Goal: Obtain resource: Download file/media

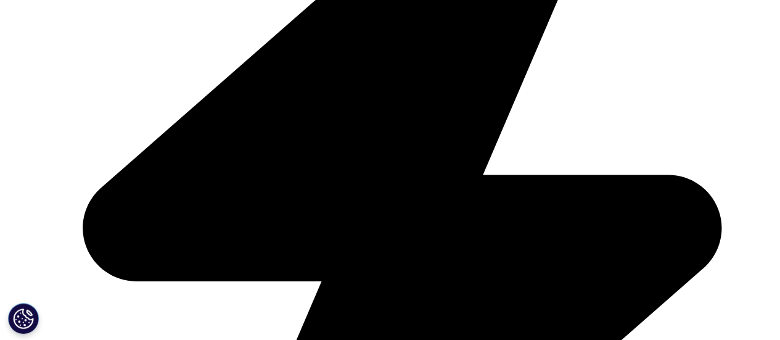
scroll to position [1479, 0]
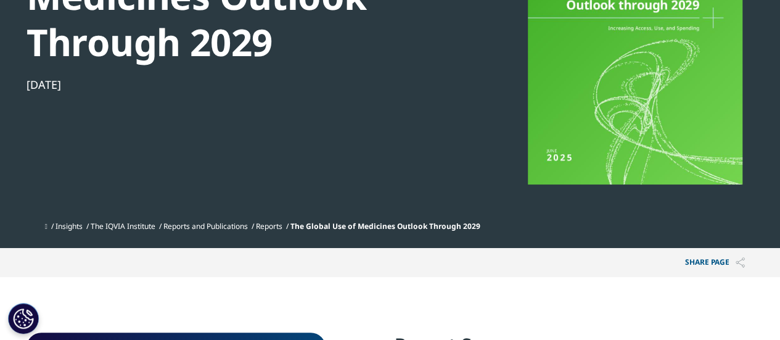
scroll to position [247, 0]
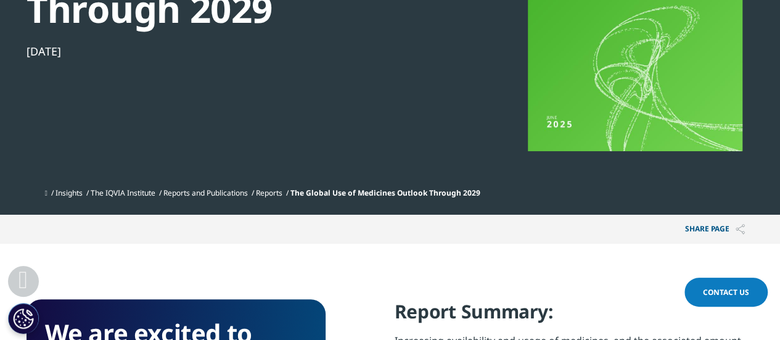
click at [377, 193] on span "The Global Use of Medicines Outlook Through 2029" at bounding box center [385, 192] width 190 height 10
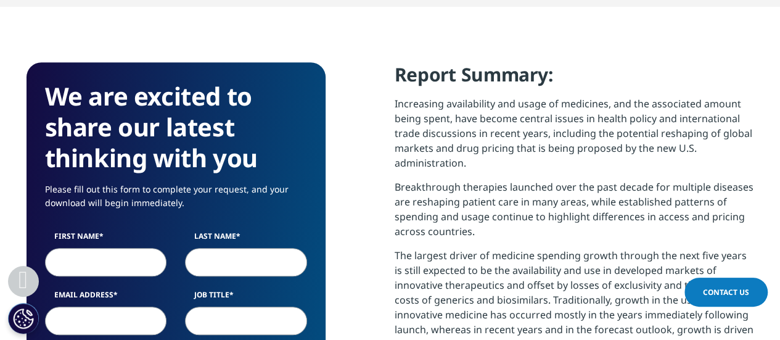
scroll to position [555, 0]
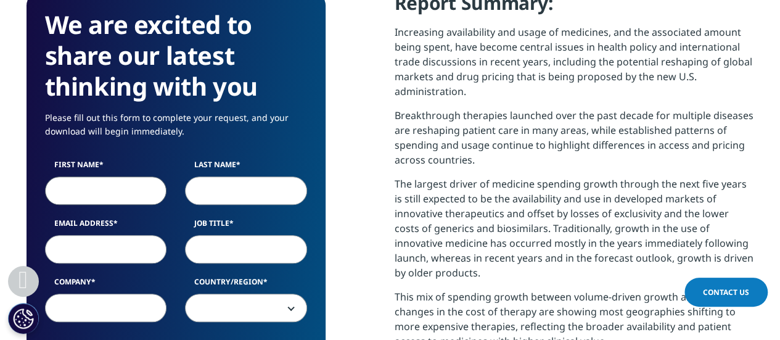
click at [107, 197] on input "First Name" at bounding box center [106, 190] width 122 height 28
type input "Ashish"
type input "[PERSON_NAME]"
type input "[EMAIL_ADDRESS][PERSON_NAME][DOMAIN_NAME]"
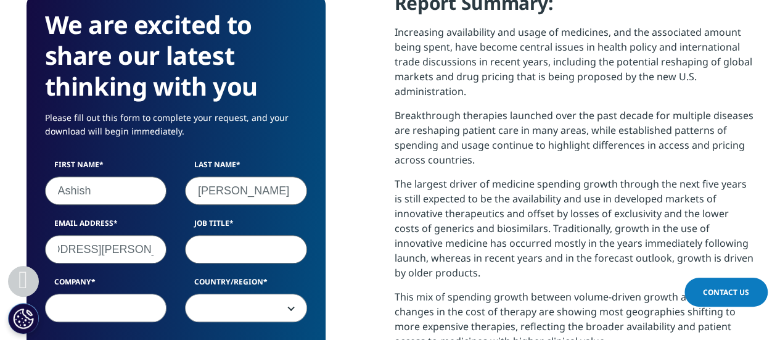
scroll to position [0, 0]
type input "Analyst"
type input "Care Ratings"
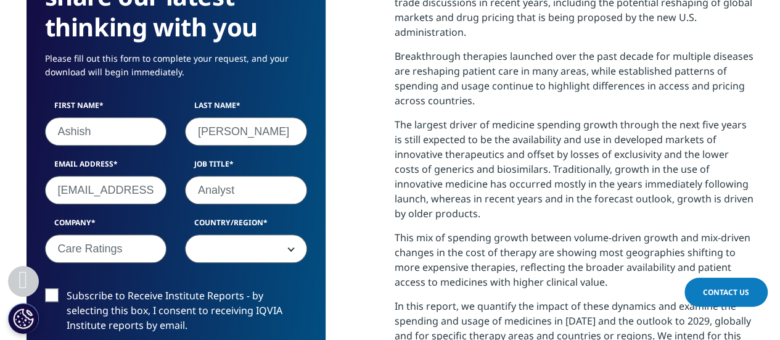
scroll to position [678, 0]
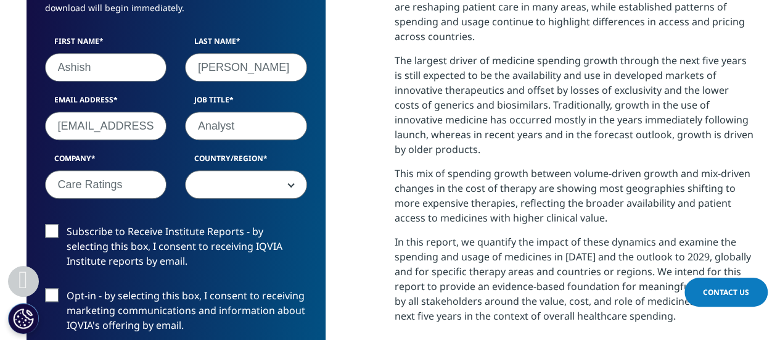
click at [264, 187] on span at bounding box center [246, 185] width 121 height 28
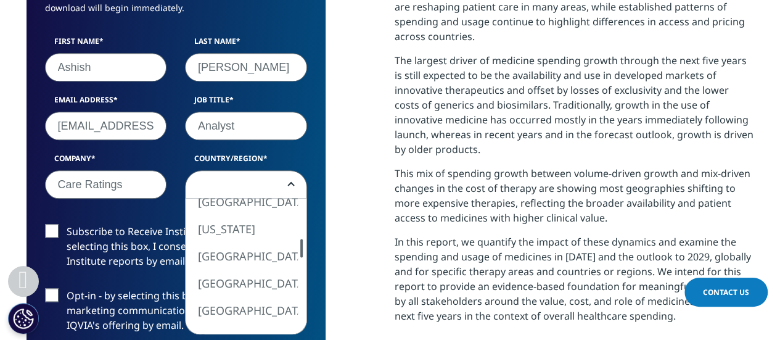
click at [303, 248] on div at bounding box center [301, 248] width 10 height 18
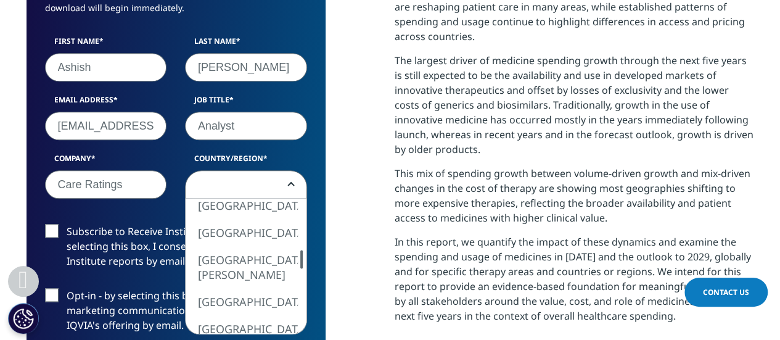
click at [303, 259] on div at bounding box center [301, 259] width 10 height 18
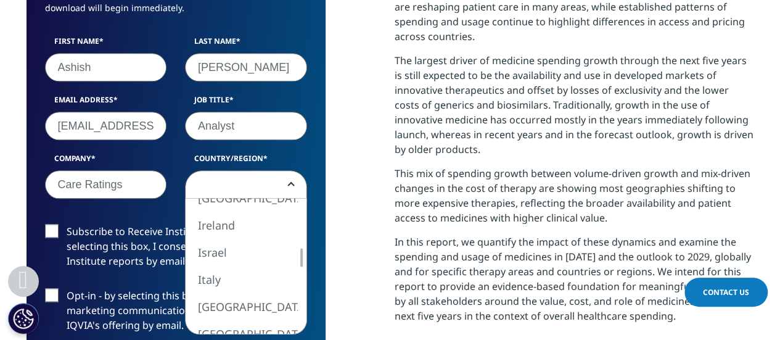
select select "India"
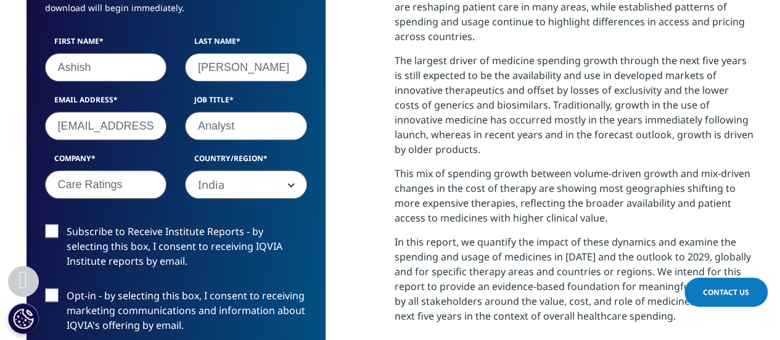
click at [47, 231] on label "Subscribe to Receive Institute Reports - by selecting this box, I consent to re…" at bounding box center [176, 249] width 262 height 51
click at [67, 224] on input "Subscribe to Receive Institute Reports - by selecting this box, I consent to re…" at bounding box center [67, 224] width 0 height 0
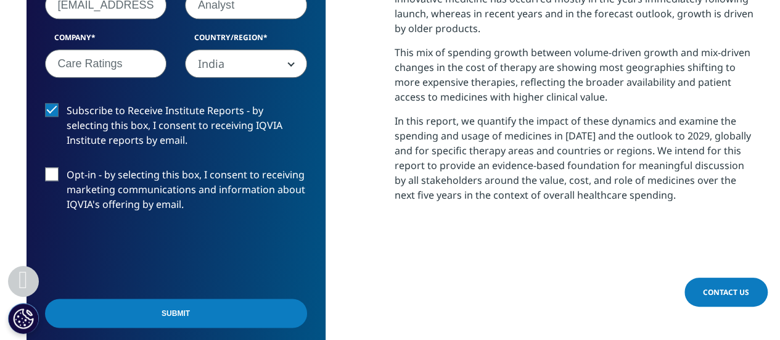
scroll to position [801, 0]
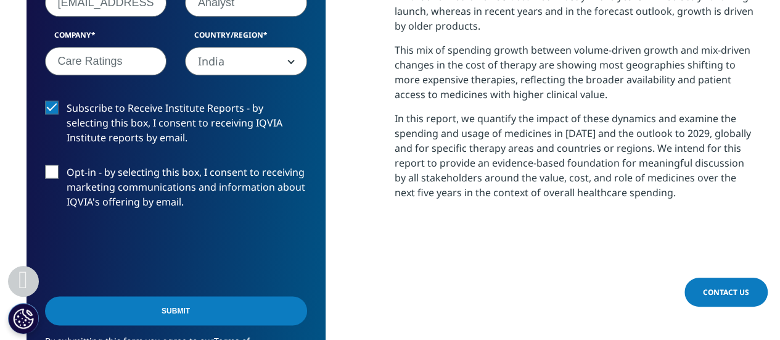
click at [173, 319] on input "Submit" at bounding box center [176, 310] width 262 height 29
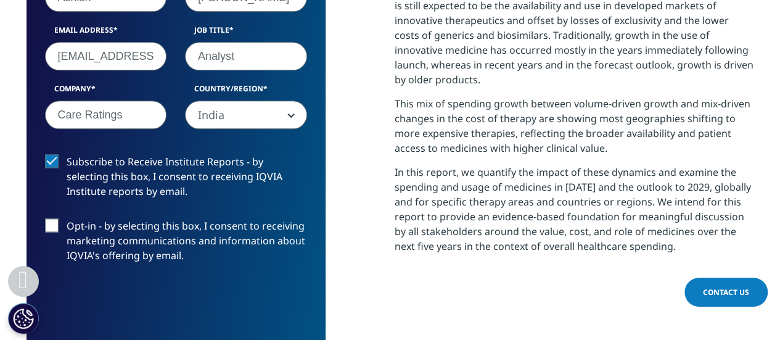
scroll to position [749, 0]
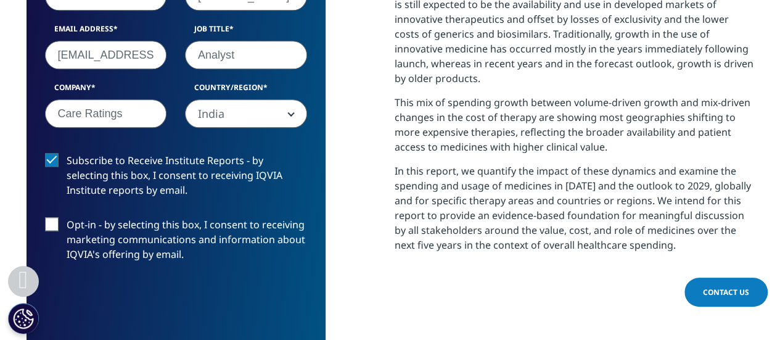
click at [51, 220] on label "Opt-in - by selecting this box, I consent to receiving marketing communications…" at bounding box center [176, 242] width 262 height 51
click at [67, 217] on input "Opt-in - by selecting this box, I consent to receiving marketing communications…" at bounding box center [67, 217] width 0 height 0
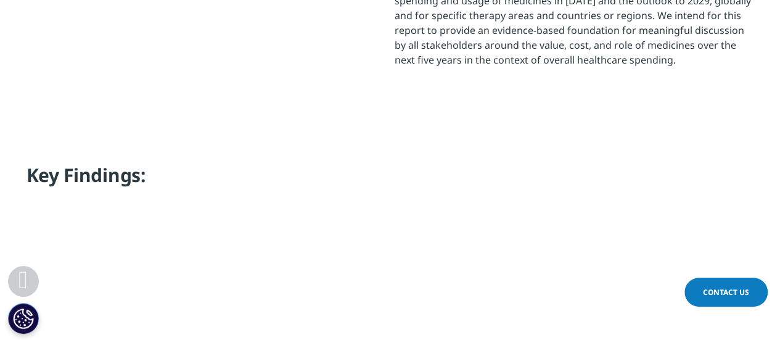
scroll to position [496, 727]
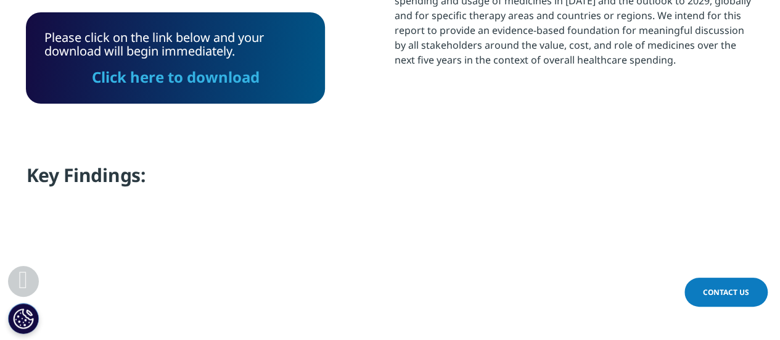
drag, startPoint x: 197, startPoint y: 76, endPoint x: 293, endPoint y: 157, distance: 125.6
click at [197, 76] on link "Click here to download" at bounding box center [176, 77] width 168 height 20
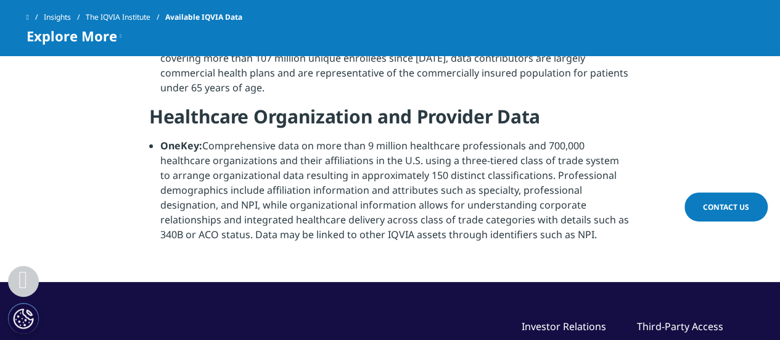
scroll to position [1418, 0]
